Goal: Ask a question

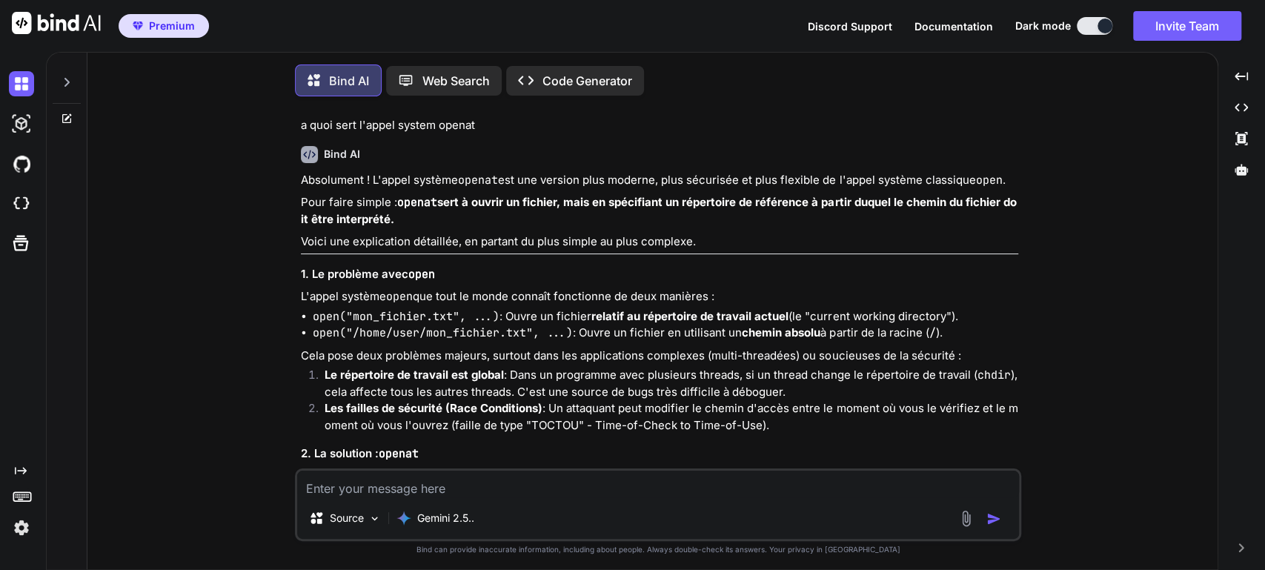
scroll to position [6, 0]
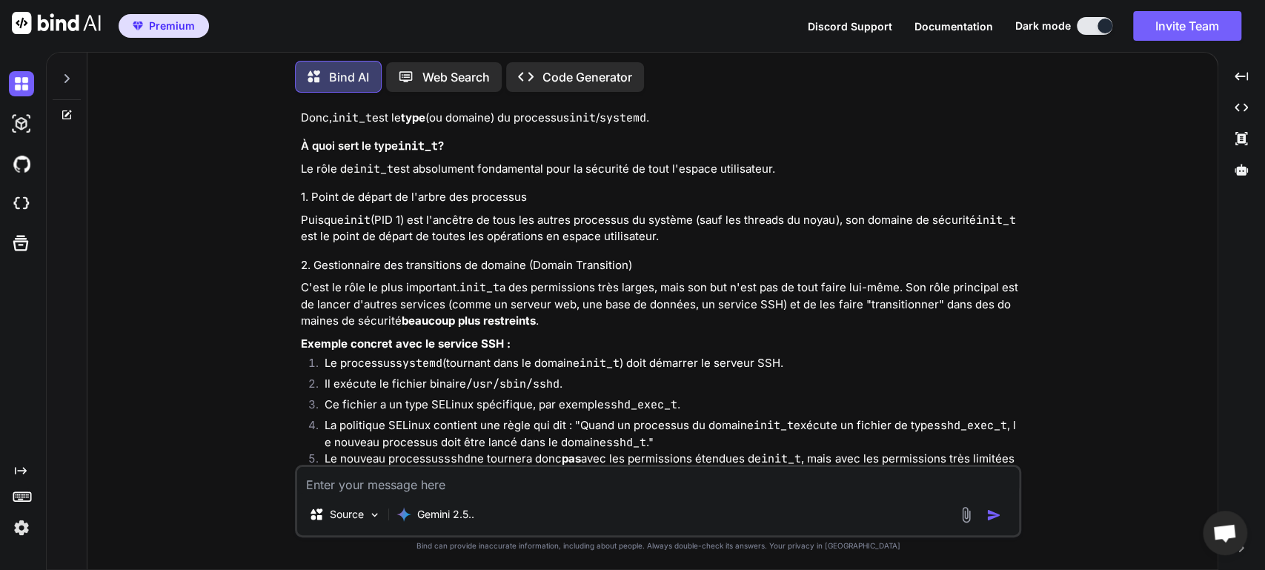
type textarea "x"
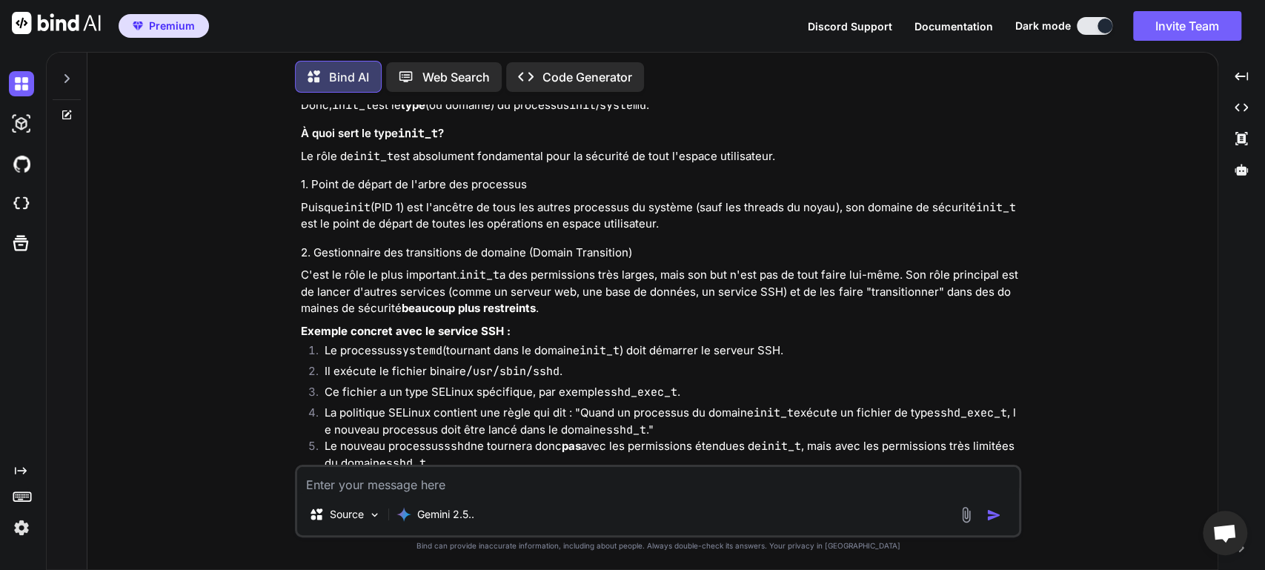
scroll to position [3928, 0]
click at [450, 482] on textarea at bounding box center [658, 480] width 722 height 27
type textarea "d"
type textarea "D"
click at [71, 66] on div at bounding box center [67, 74] width 28 height 51
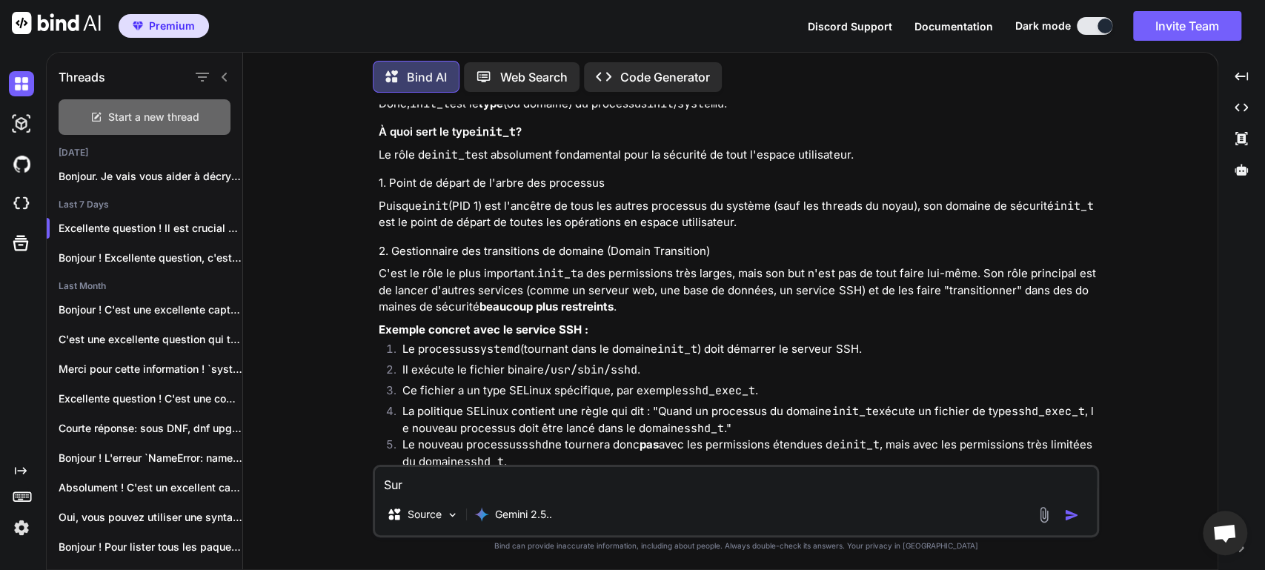
click at [139, 117] on span "Start a new thread" at bounding box center [153, 117] width 91 height 15
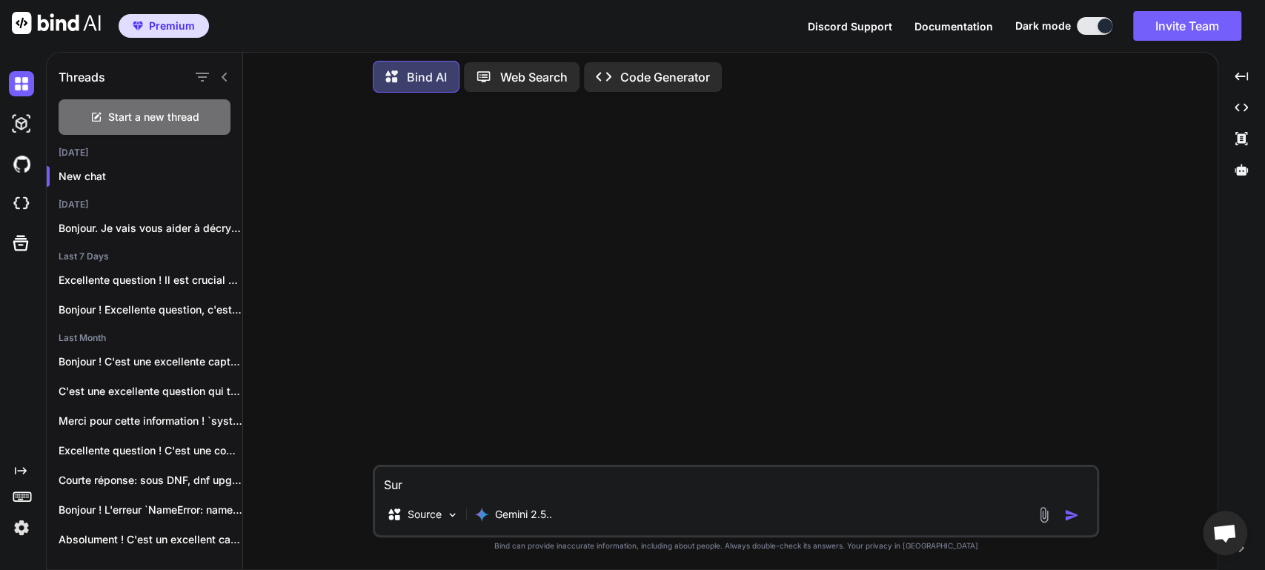
click at [228, 74] on icon at bounding box center [225, 77] width 12 height 12
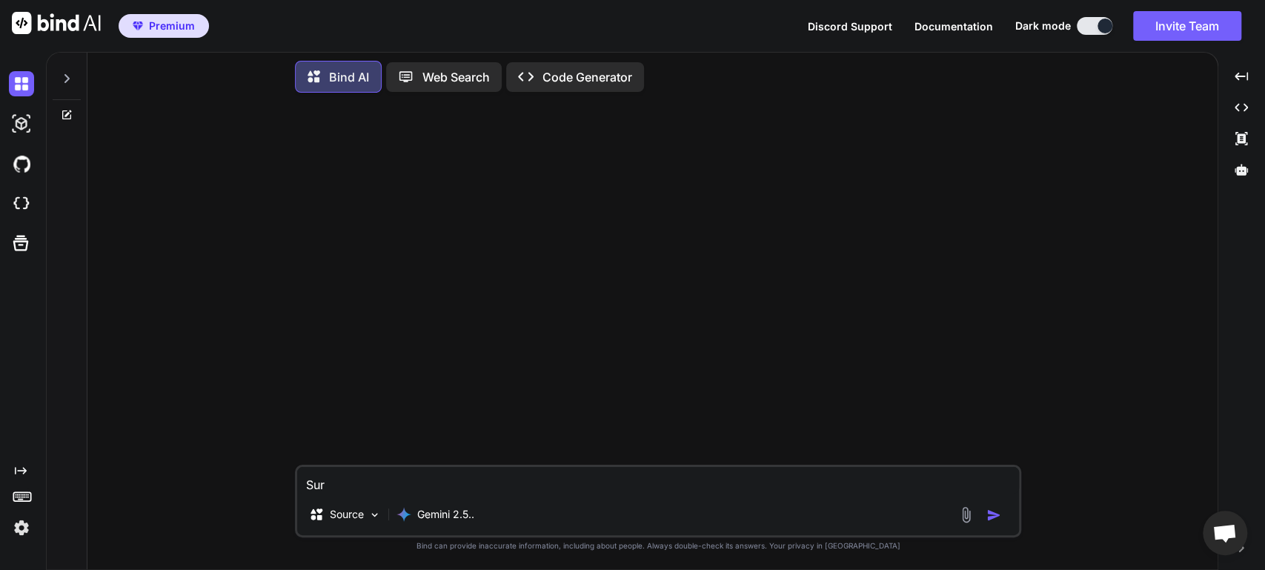
click at [372, 487] on textarea "Sur" at bounding box center [658, 480] width 722 height 27
type textarea "S"
type textarea "d"
type textarea "D"
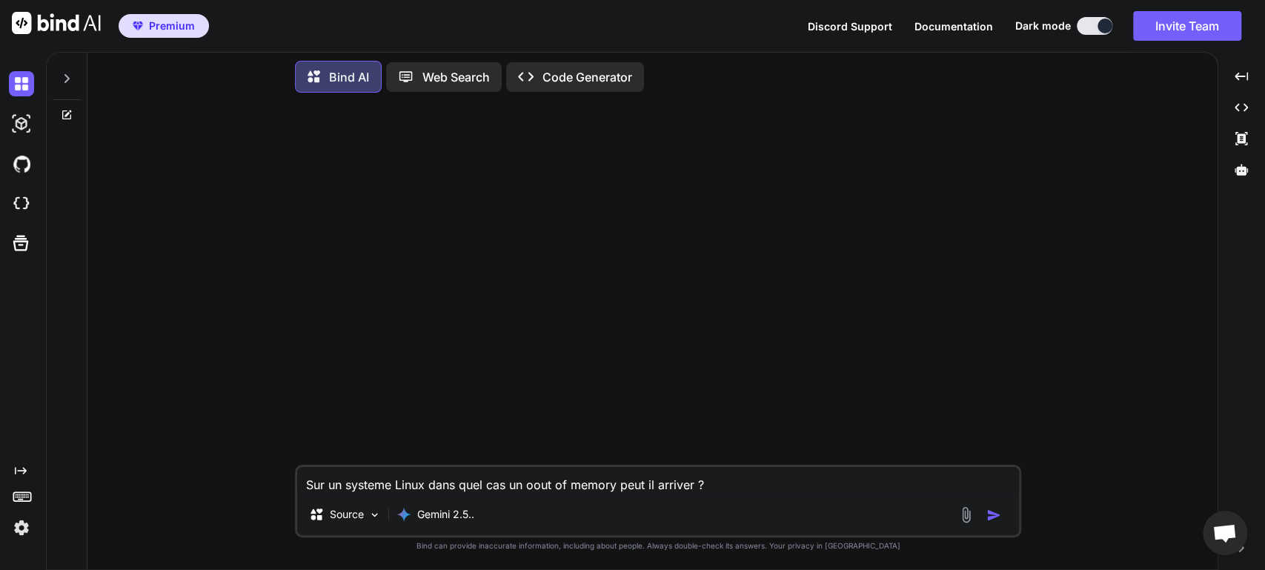
type textarea "Sur un systeme Linux dans quel cas un oout of memory peut il arriver ?"
click at [991, 510] on img "button" at bounding box center [993, 514] width 15 height 15
